Goal: Navigation & Orientation: Find specific page/section

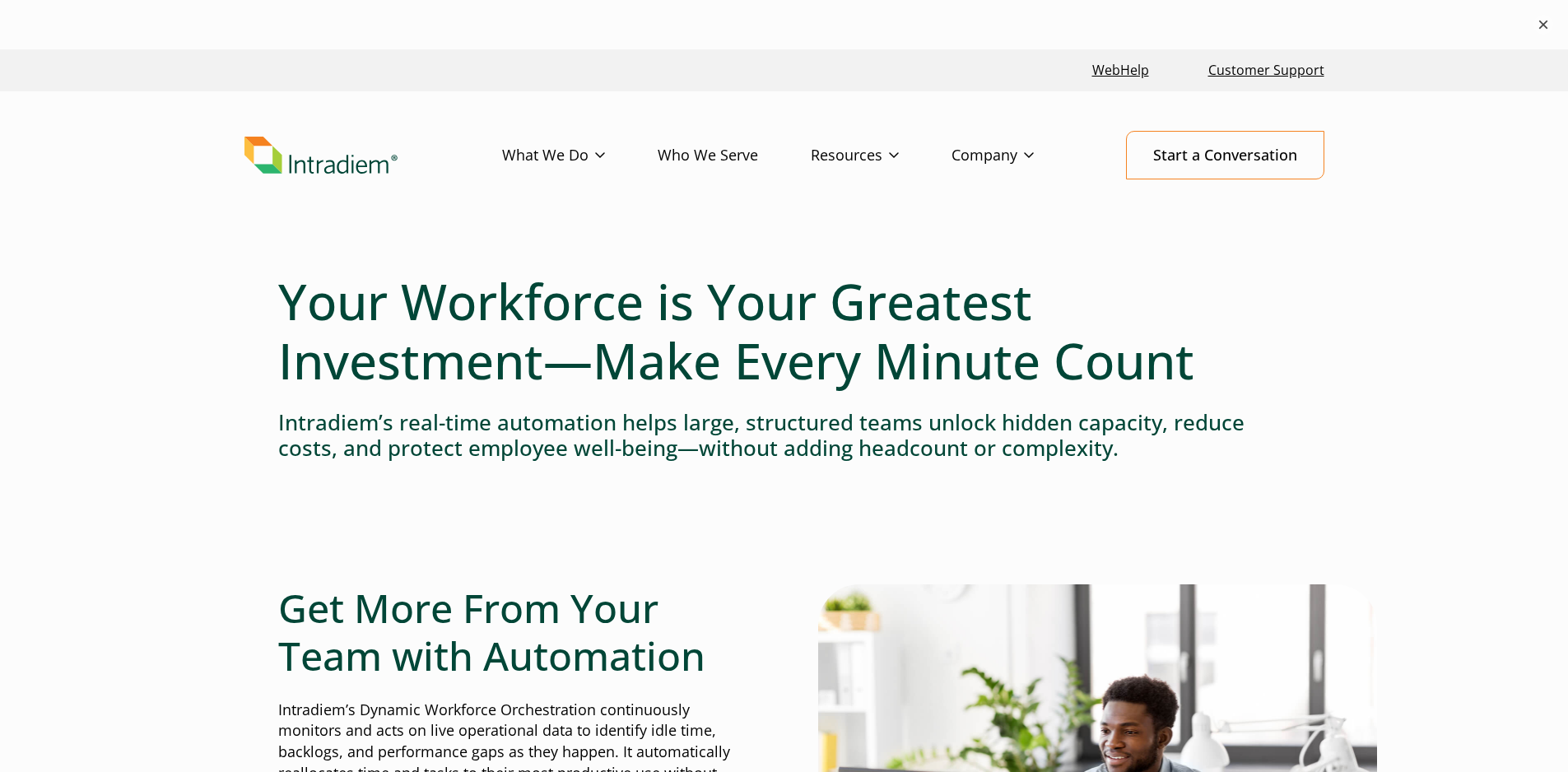
click at [1545, 19] on button "×" at bounding box center [1543, 24] width 20 height 20
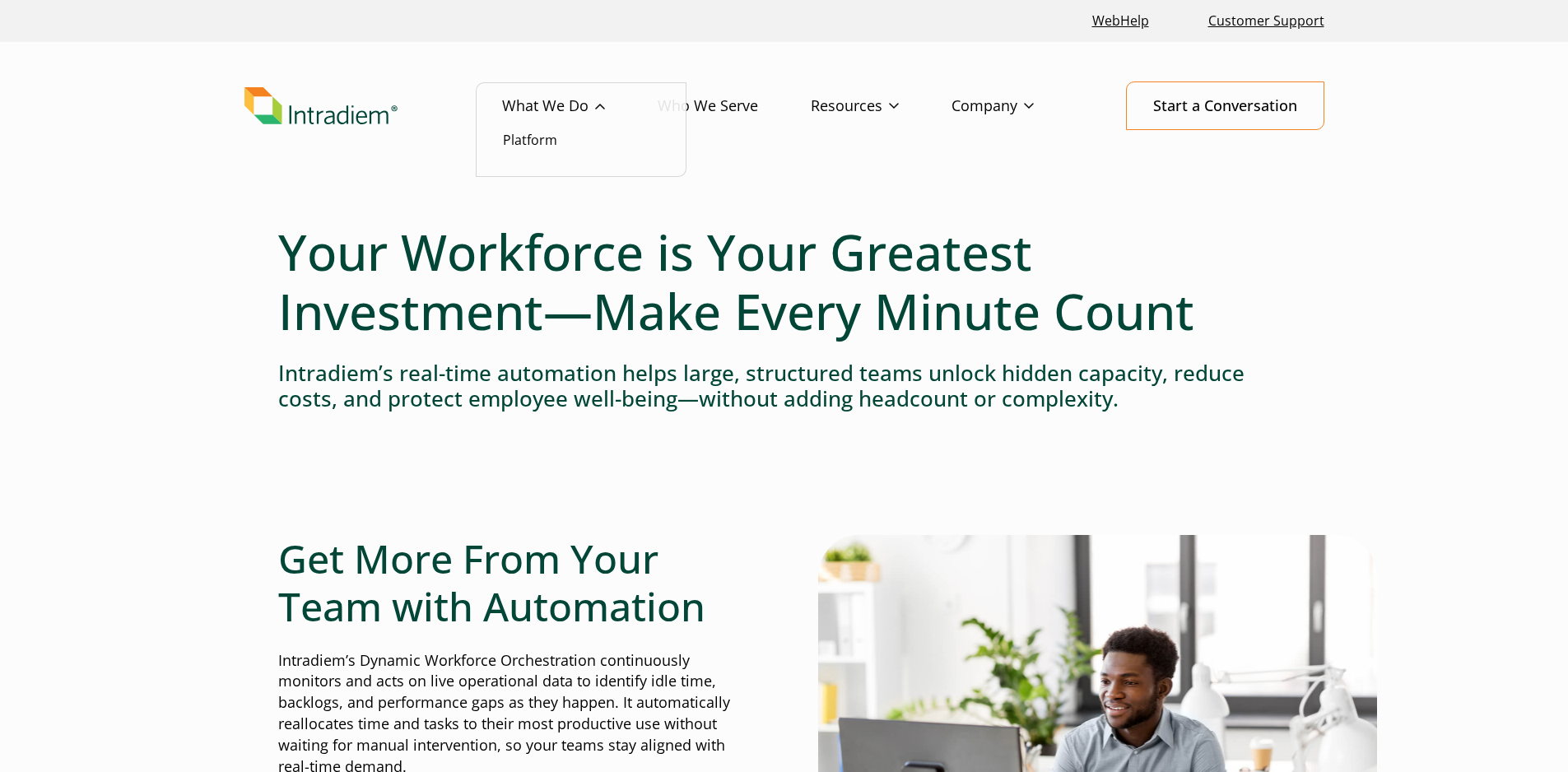
click at [601, 104] on link "What We Do" at bounding box center [580, 106] width 156 height 48
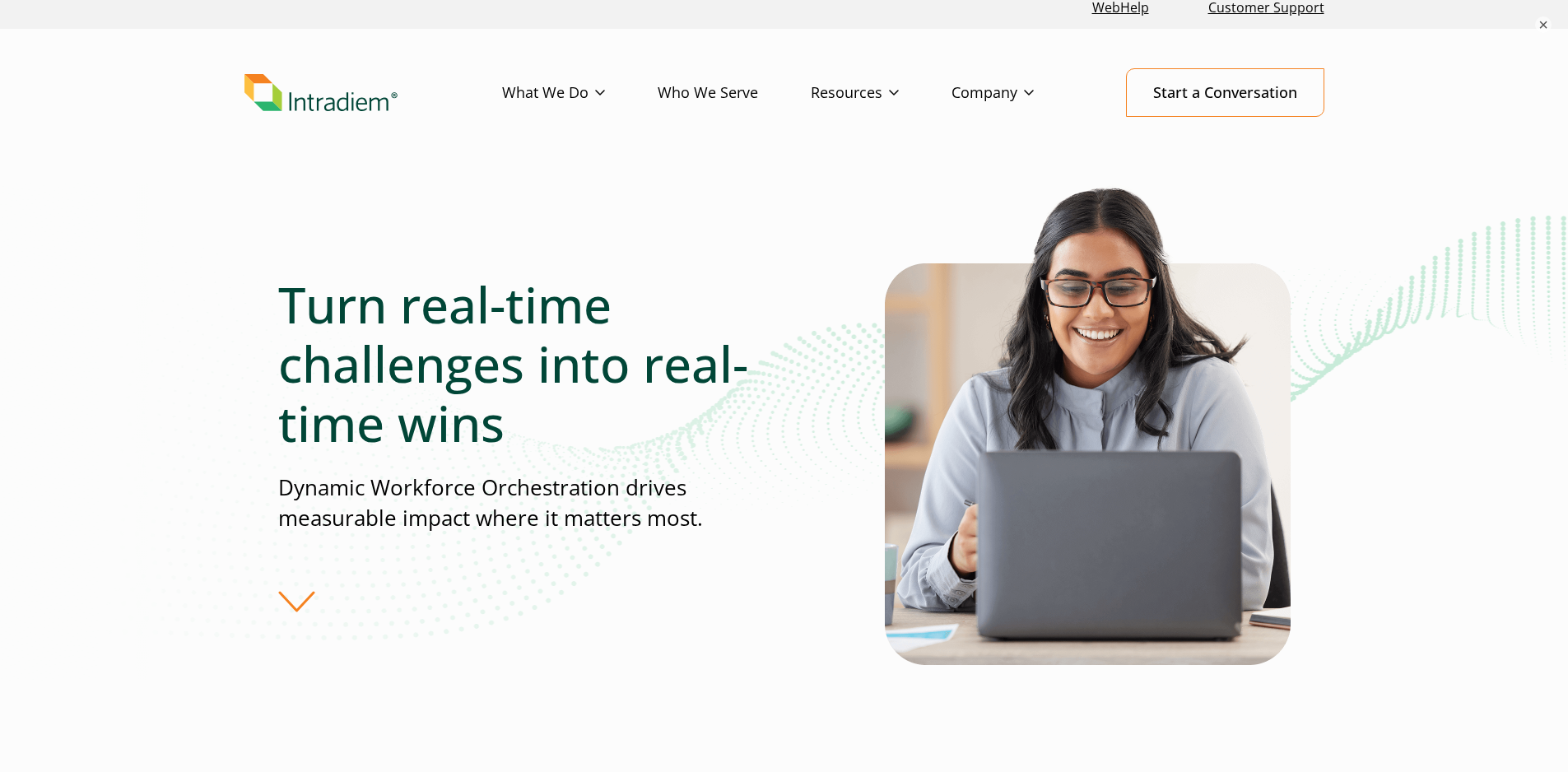
scroll to position [34, 0]
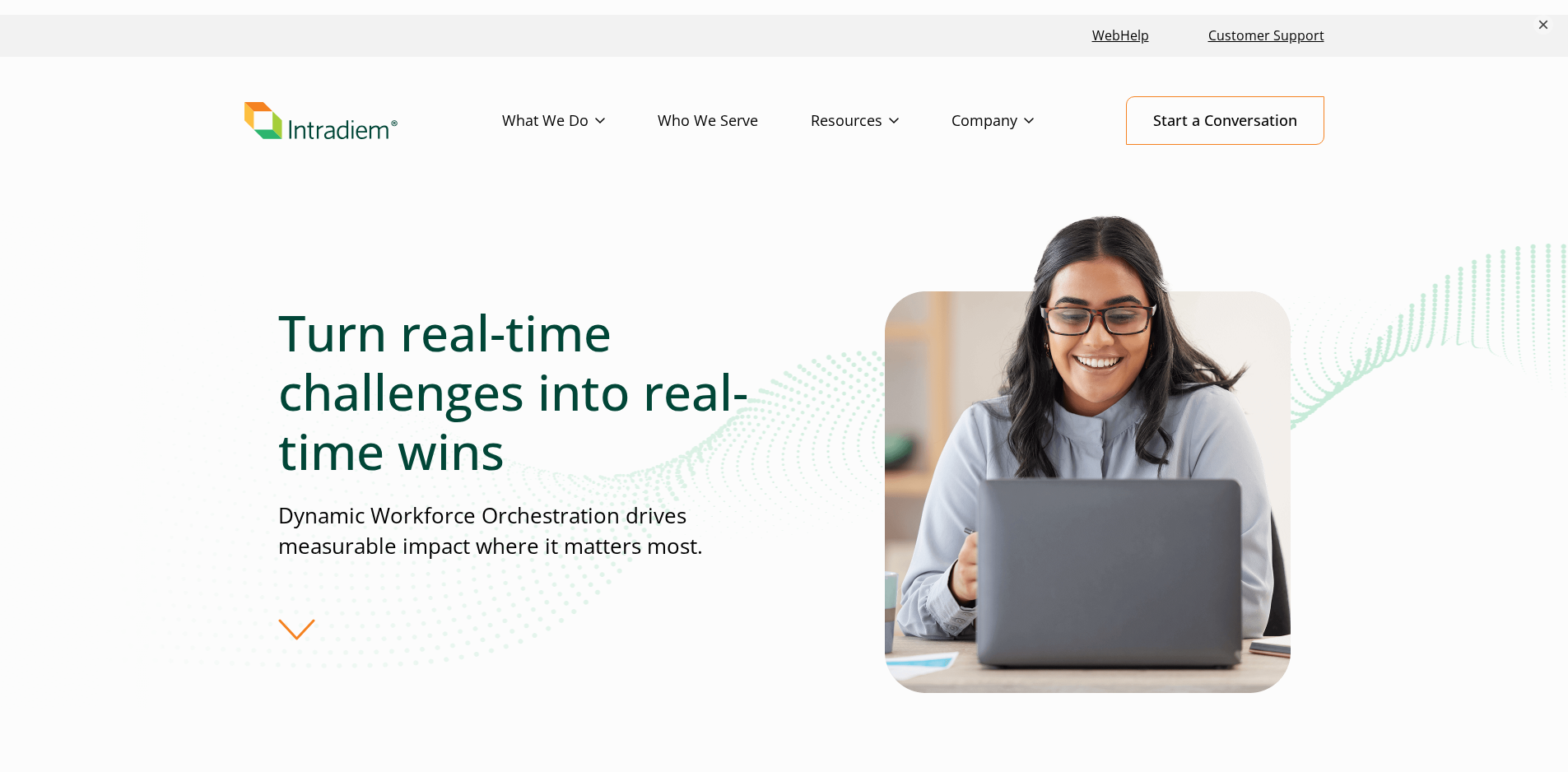
click at [1547, 27] on button "×" at bounding box center [1543, 24] width 20 height 20
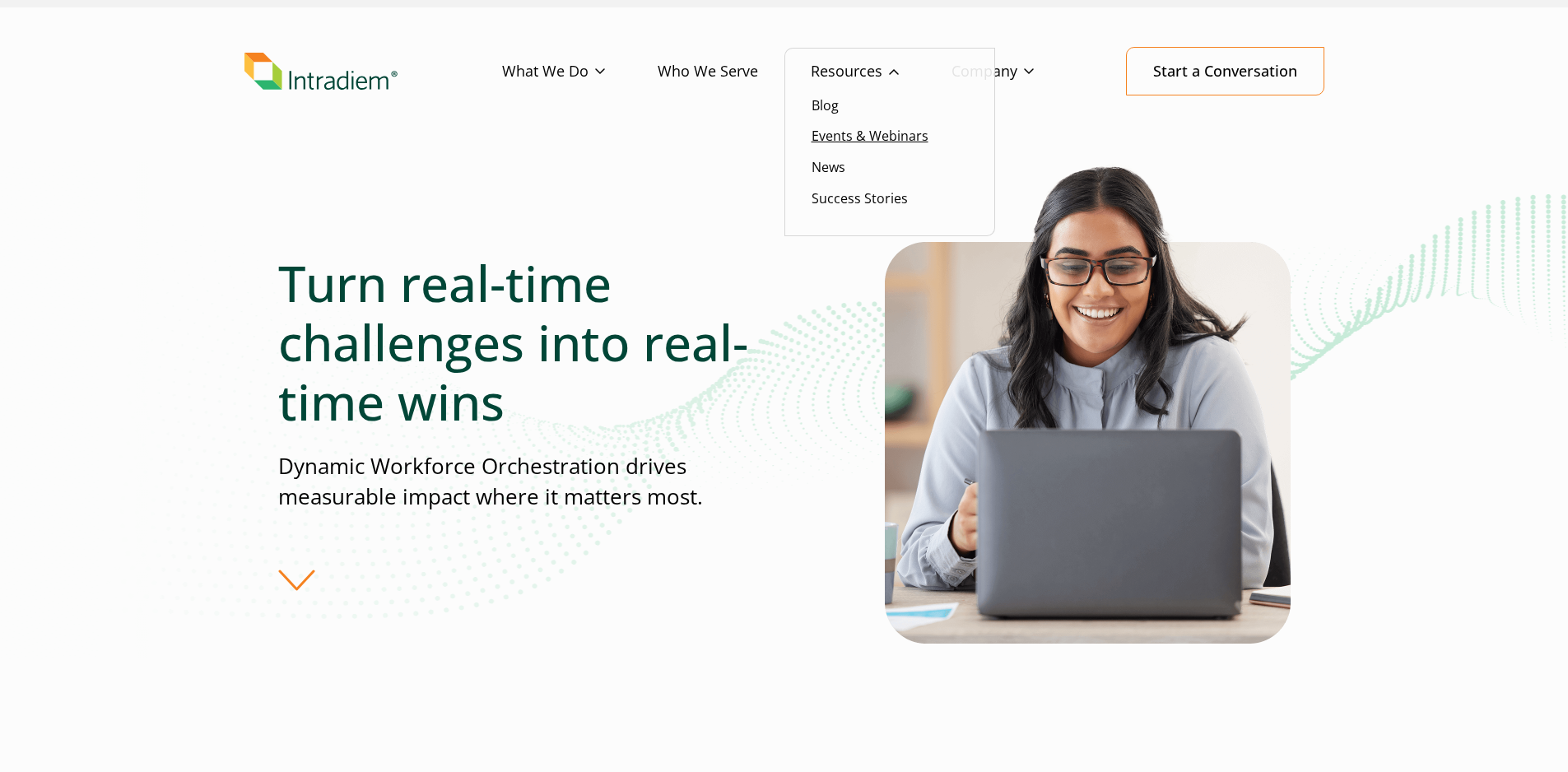
click at [889, 134] on link "Events & Webinars" at bounding box center [870, 135] width 117 height 18
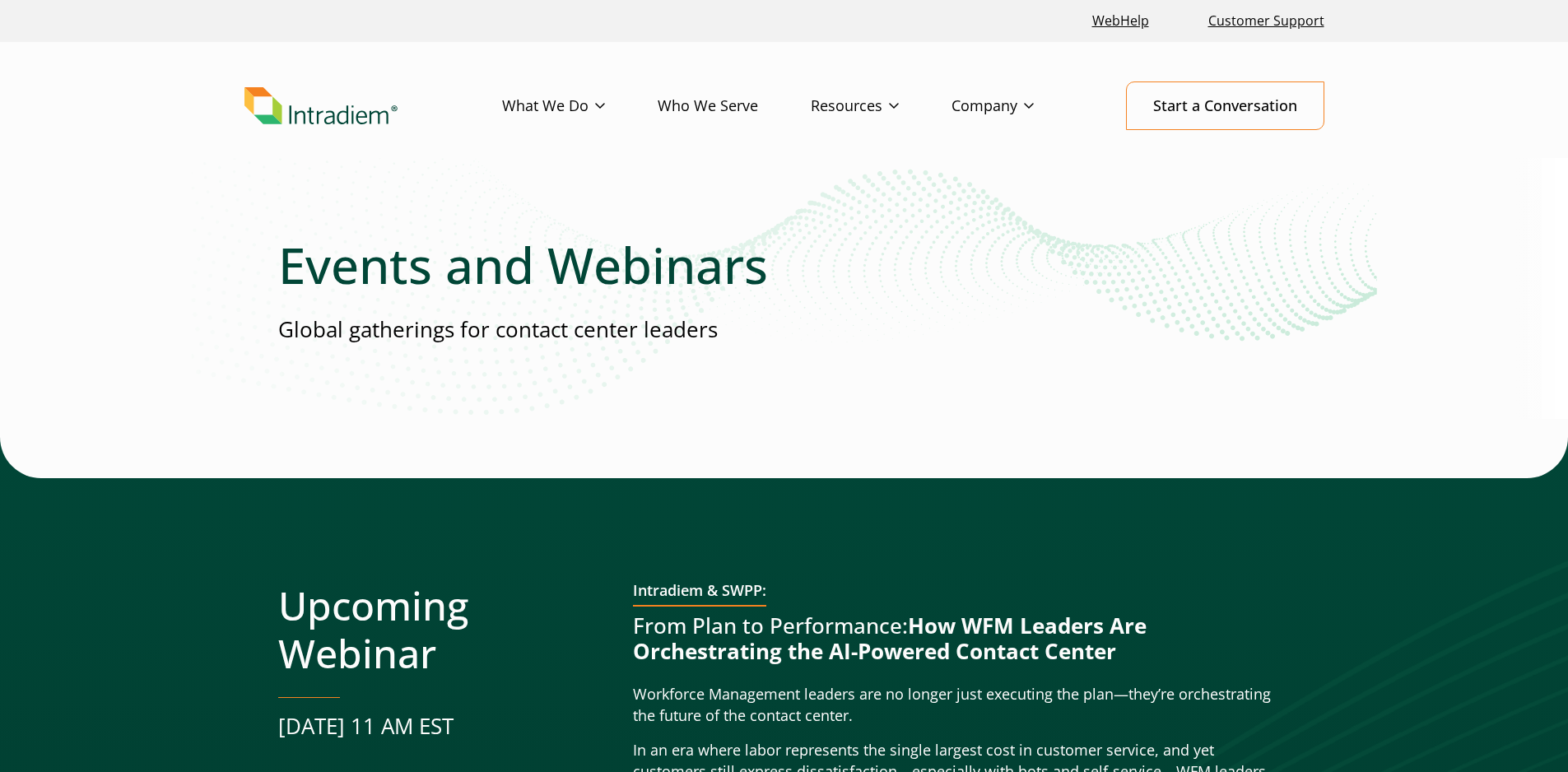
click at [333, 114] on img "Link to homepage of Intradiem" at bounding box center [321, 106] width 153 height 38
